Goal: Information Seeking & Learning: Learn about a topic

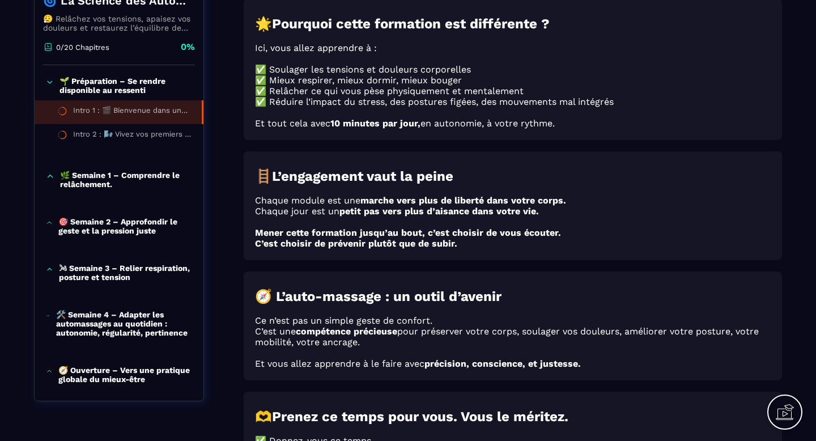
scroll to position [162, 0]
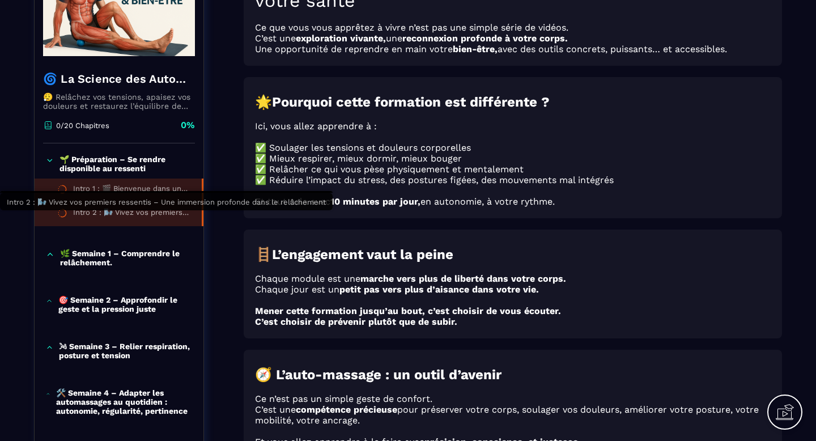
click at [79, 221] on div "Intro 2 : 🌬️ Vivez vos premiers ressentis – Une immersion profonde dans le relâ…" at bounding box center [131, 214] width 117 height 12
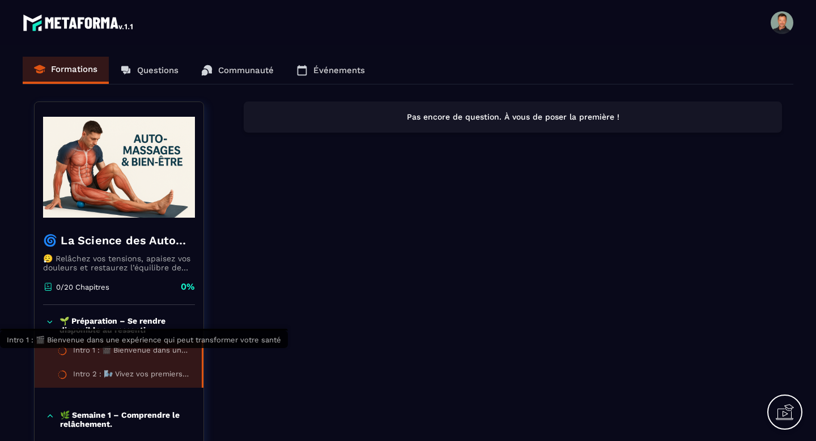
click at [124, 350] on div "Intro 1 : 🎬 Bienvenue dans une expérience qui peut transformer votre santé" at bounding box center [131, 352] width 117 height 12
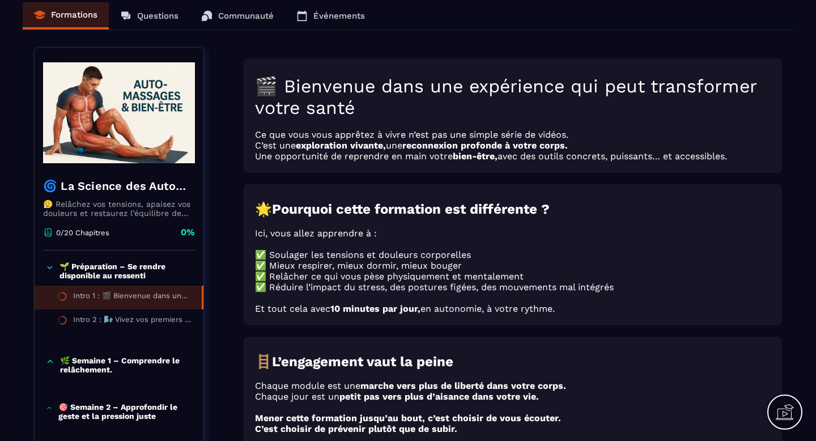
scroll to position [53, 0]
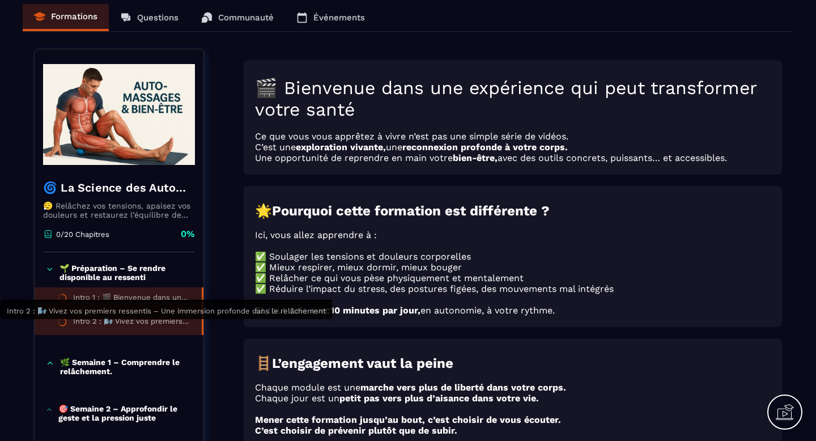
click at [133, 323] on div "Intro 2 : 🌬️ Vivez vos premiers ressentis – Une immersion profonde dans le relâ…" at bounding box center [131, 323] width 117 height 12
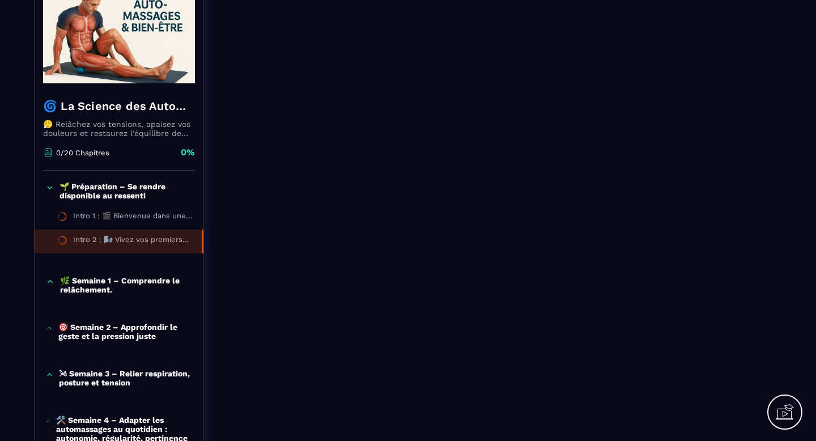
scroll to position [29, 0]
